Goal: Complete application form

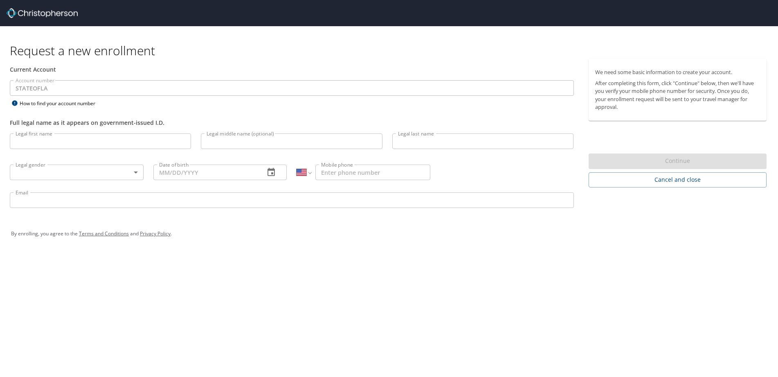
select select "US"
click at [114, 141] on input "Legal first name" at bounding box center [100, 141] width 181 height 16
type input "[PERSON_NAME]"
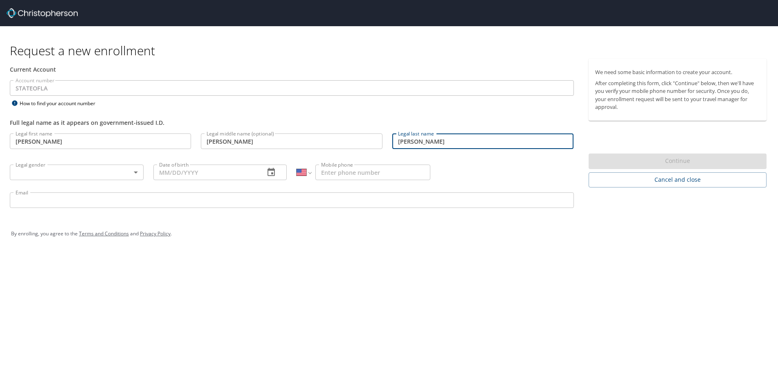
type input "[PERSON_NAME]"
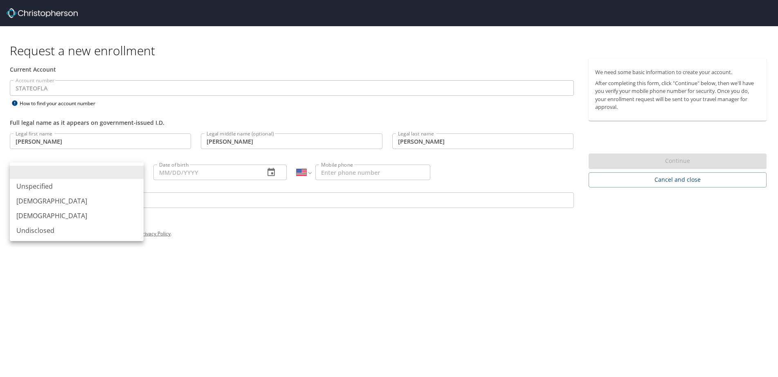
click at [134, 172] on body "Request a new enrollment Current Account Account number STATEOFLA Account numbe…" at bounding box center [389, 188] width 778 height 377
click at [74, 201] on li "[DEMOGRAPHIC_DATA]" at bounding box center [77, 200] width 134 height 15
type input "[DEMOGRAPHIC_DATA]"
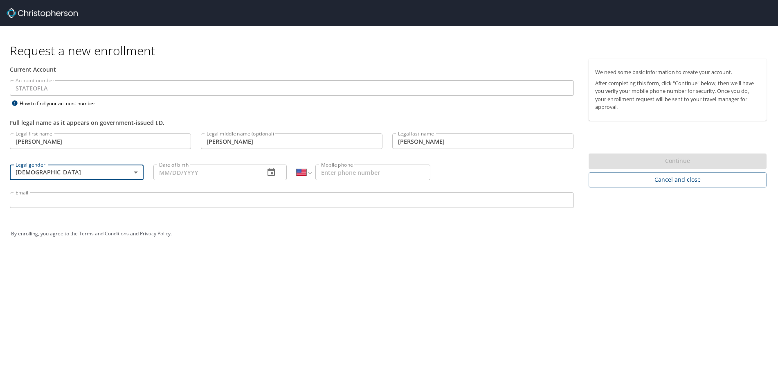
click at [222, 173] on input "Date of birth" at bounding box center [205, 172] width 105 height 16
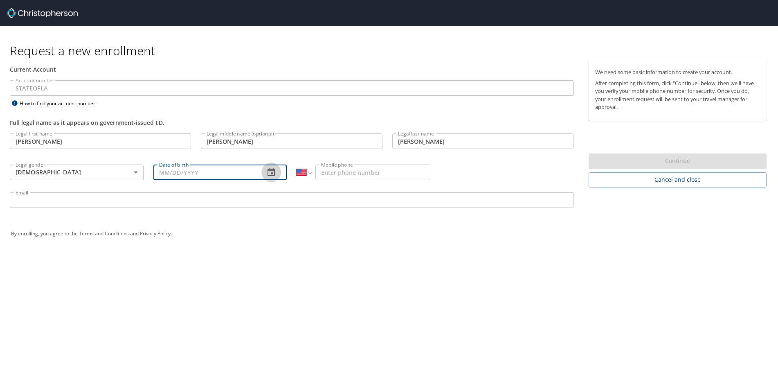
click at [268, 173] on icon "button" at bounding box center [270, 172] width 7 height 8
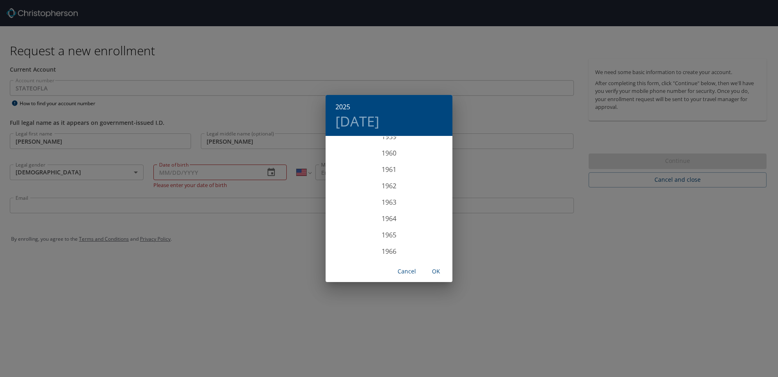
scroll to position [1030, 0]
click at [384, 208] on div "1966" at bounding box center [388, 210] width 127 height 16
click at [388, 150] on div "Feb" at bounding box center [389, 152] width 42 height 31
click at [404, 196] on p "10" at bounding box center [405, 193] width 6 height 5
click at [437, 270] on span "OK" at bounding box center [436, 271] width 20 height 10
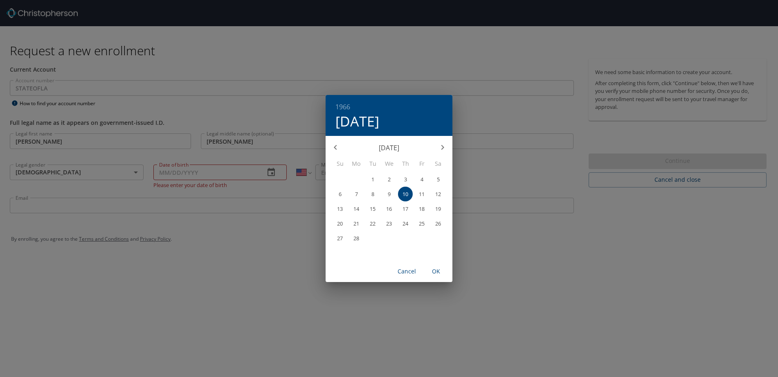
type input "[DATE]"
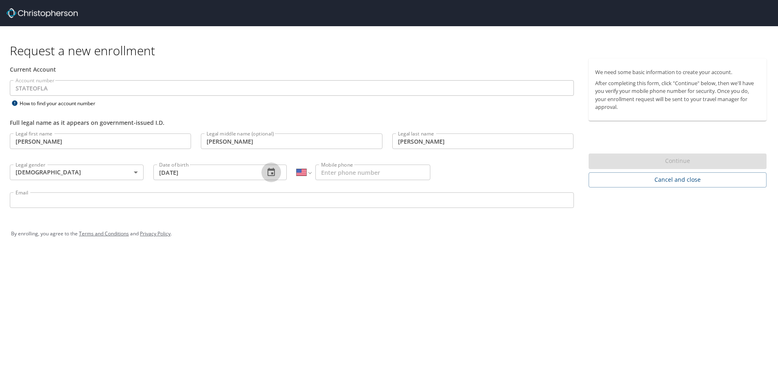
click at [345, 175] on input "Mobile phone" at bounding box center [372, 172] width 115 height 16
type input "[PHONE_NUMBER]"
click at [83, 201] on input "Email" at bounding box center [292, 200] width 564 height 16
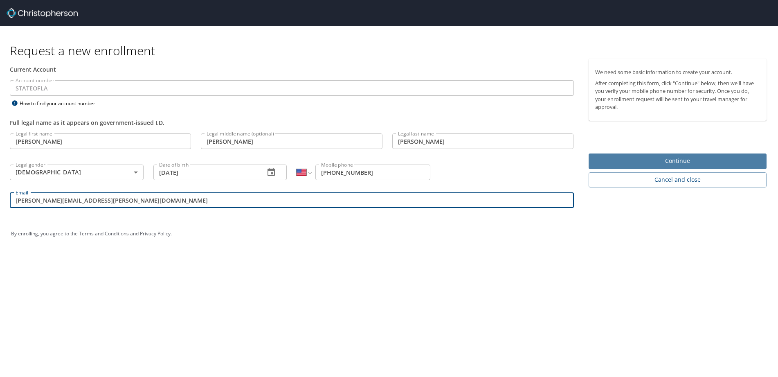
type input "[PERSON_NAME][EMAIL_ADDRESS][PERSON_NAME][DOMAIN_NAME]"
click at [626, 162] on span "Continue" at bounding box center [677, 161] width 165 height 10
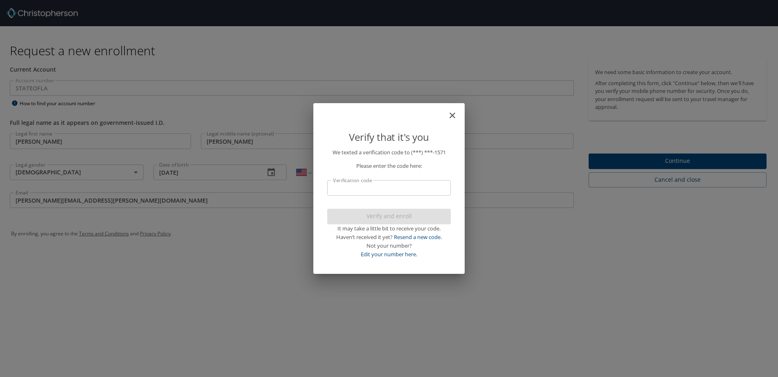
click at [381, 191] on input "Verification code" at bounding box center [388, 188] width 123 height 16
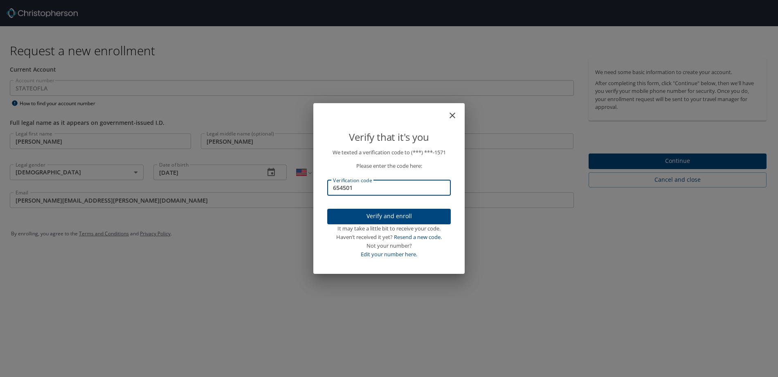
type input "654501"
click at [388, 215] on span "Verify and enroll" at bounding box center [389, 216] width 110 height 10
